Goal: Obtain resource: Download file/media

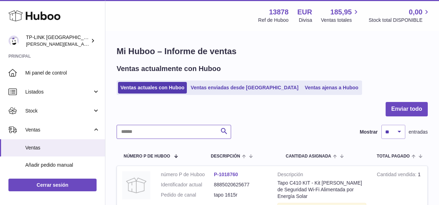
click at [135, 130] on input "text" at bounding box center [174, 132] width 114 height 14
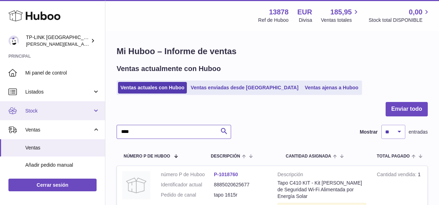
type input "****"
click at [88, 109] on span "Stock" at bounding box center [58, 110] width 67 height 7
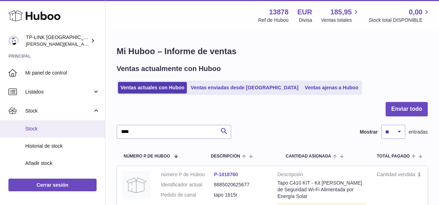
click at [44, 127] on span "Stock" at bounding box center [62, 128] width 74 height 7
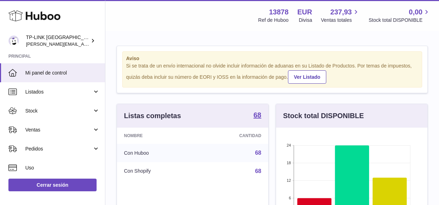
scroll to position [110, 151]
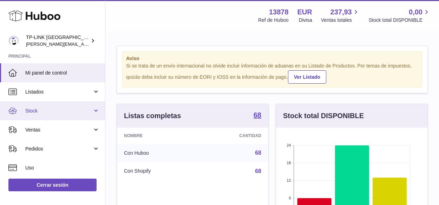
click at [94, 108] on link "Stock" at bounding box center [52, 110] width 105 height 19
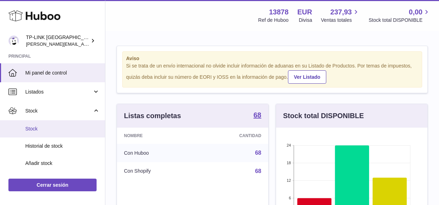
click at [48, 130] on span "Stock" at bounding box center [62, 128] width 74 height 7
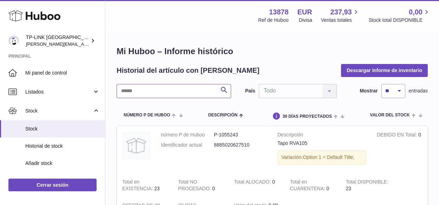
click at [185, 89] on input "text" at bounding box center [174, 91] width 114 height 14
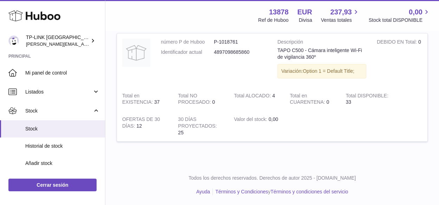
scroll to position [58, 0]
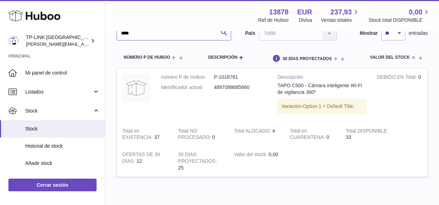
type input "****"
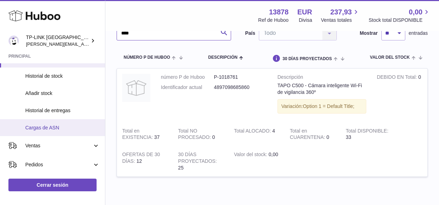
scroll to position [70, 0]
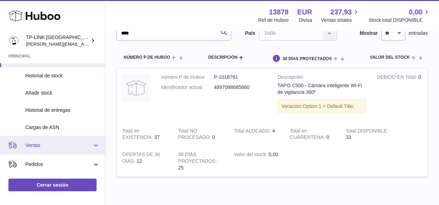
drag, startPoint x: 90, startPoint y: 145, endPoint x: 84, endPoint y: 150, distance: 8.3
click at [90, 145] on span "Ventas" at bounding box center [58, 145] width 67 height 7
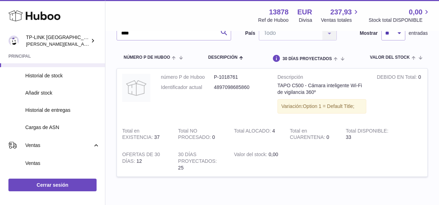
drag, startPoint x: 48, startPoint y: 162, endPoint x: 196, endPoint y: 145, distance: 149.4
click at [48, 161] on span "Ventas" at bounding box center [62, 163] width 74 height 7
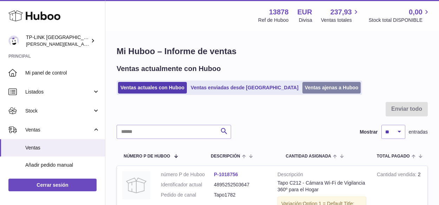
click at [302, 90] on link "Ventas ajenas a Huboo" at bounding box center [331, 88] width 59 height 12
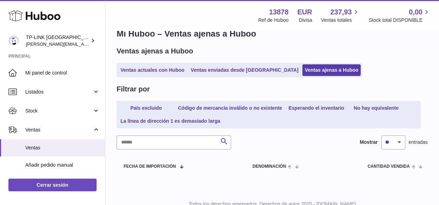
scroll to position [44, 0]
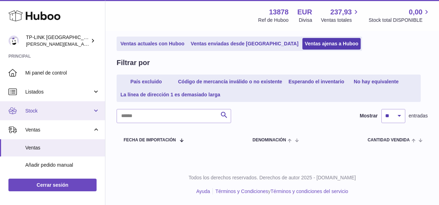
drag, startPoint x: 92, startPoint y: 113, endPoint x: 81, endPoint y: 117, distance: 11.3
click at [92, 113] on link "Stock" at bounding box center [52, 110] width 105 height 19
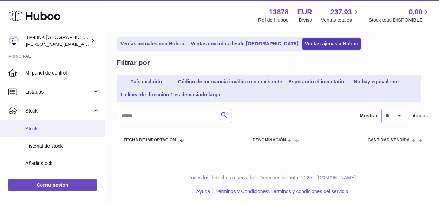
click at [52, 130] on span "Stock" at bounding box center [62, 128] width 74 height 7
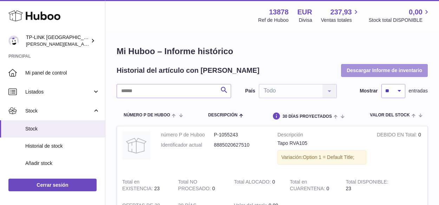
click at [383, 70] on button "Descargar Informe de inventario" at bounding box center [384, 70] width 87 height 13
